Goal: Transaction & Acquisition: Purchase product/service

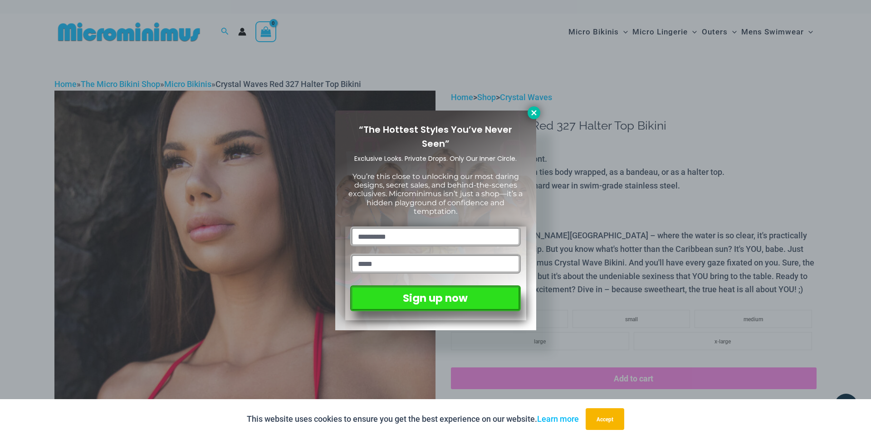
click at [530, 111] on icon at bounding box center [534, 113] width 8 height 8
